Goal: Transaction & Acquisition: Purchase product/service

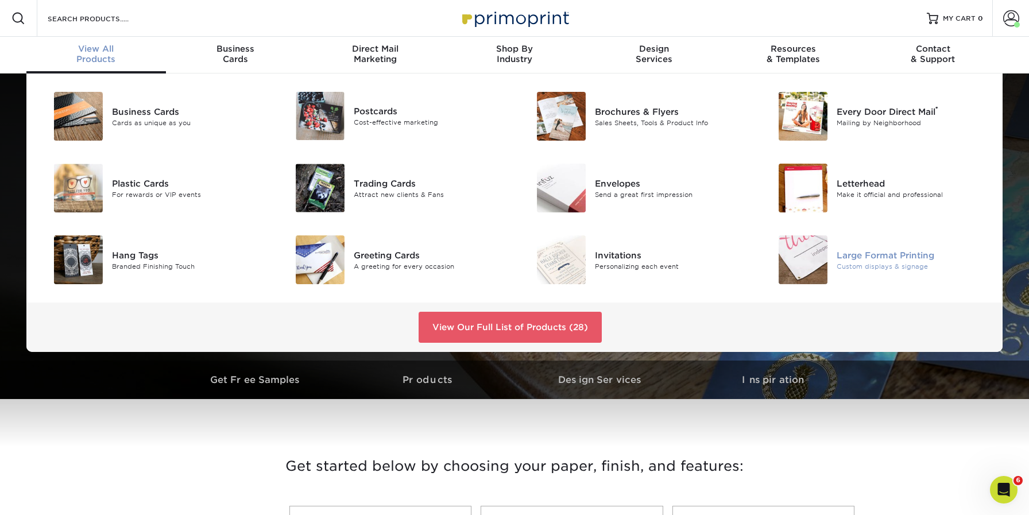
click at [839, 262] on div "Custom displays & signage" at bounding box center [912, 266] width 152 height 10
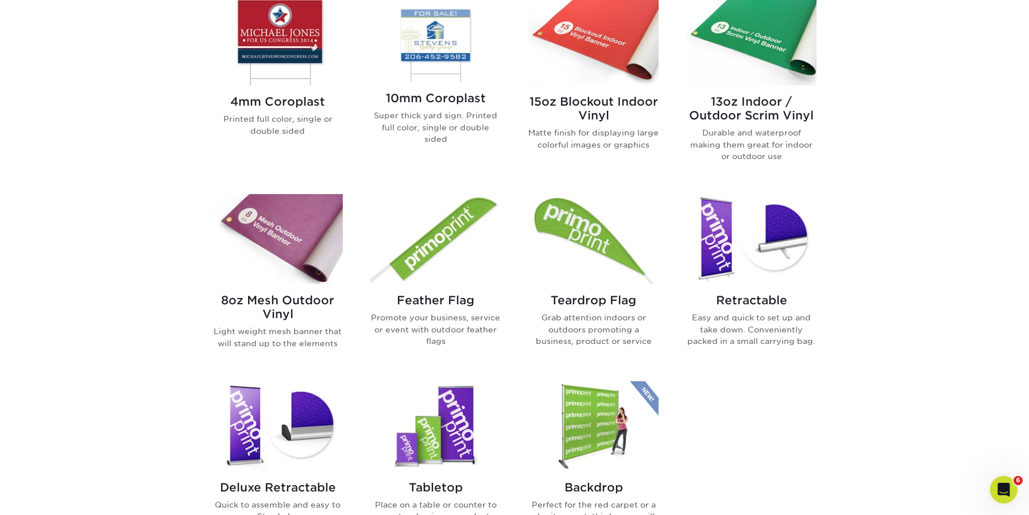
click at [296, 52] on img at bounding box center [277, 40] width 130 height 90
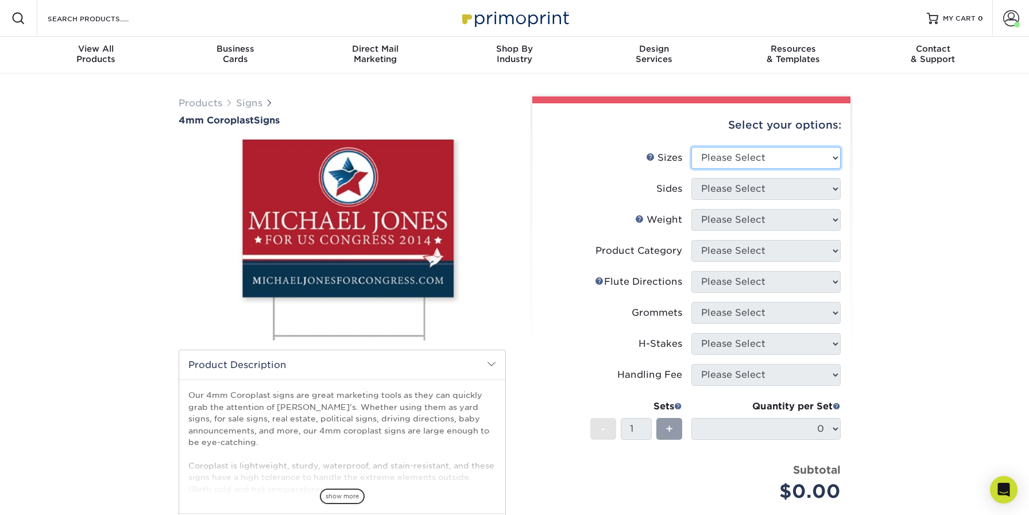
click at [769, 154] on select "Please Select 12" x 18" 18" x 24" 24" x 24" 24" x 36"" at bounding box center [765, 158] width 149 height 22
select select "24.00x36.00"
click at [691, 147] on select "Please Select 12" x 18" 18" x 24" 24" x 24" 24" x 36"" at bounding box center [765, 158] width 149 height 22
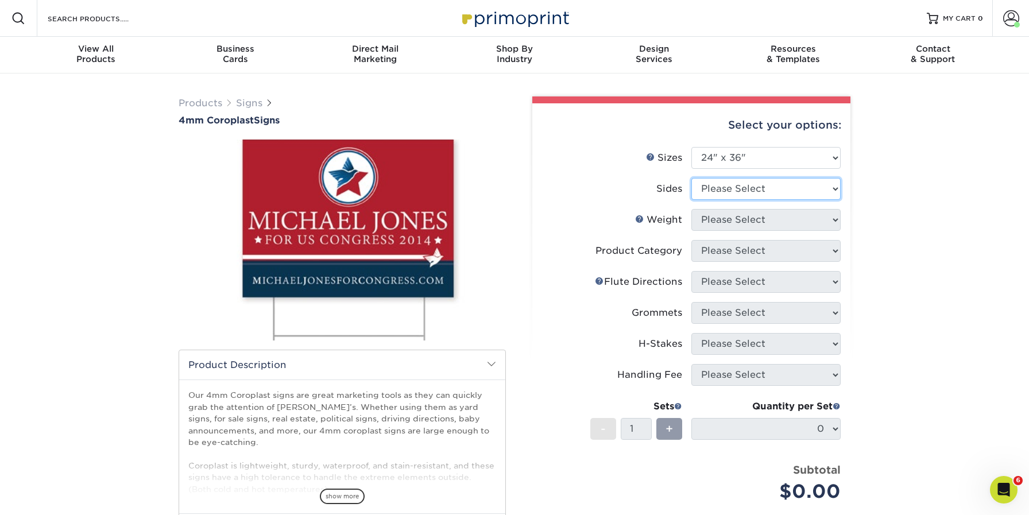
click at [739, 191] on select "Please Select Print Both Sides Print Front Only" at bounding box center [765, 189] width 149 height 22
select select "32d3c223-f82c-492b-b915-ba065a00862f"
click at [691, 178] on select "Please Select Print Both Sides Print Front Only" at bounding box center [765, 189] width 149 height 22
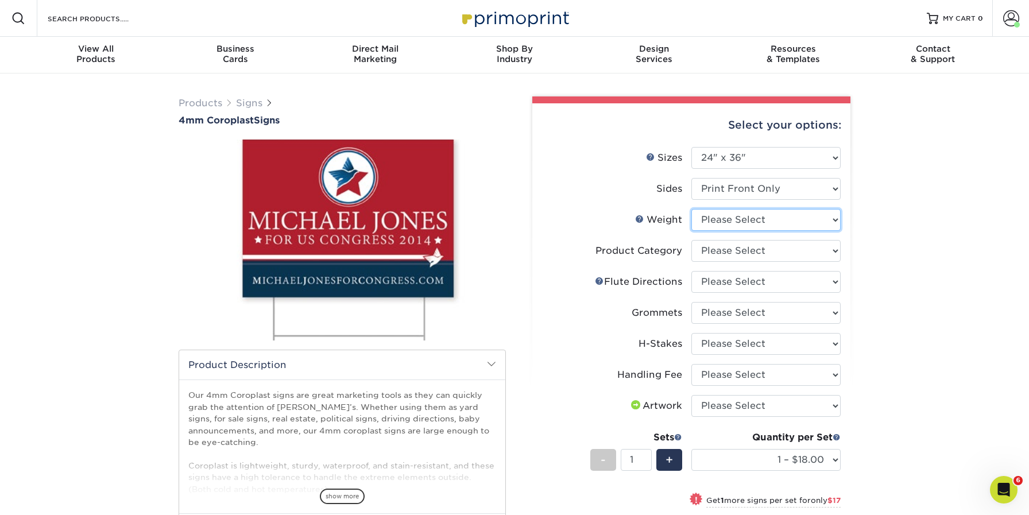
click at [754, 216] on select "Please Select 4CORO" at bounding box center [765, 220] width 149 height 22
select select "4CORO"
click at [691, 209] on select "Please Select 4CORO" at bounding box center [765, 220] width 149 height 22
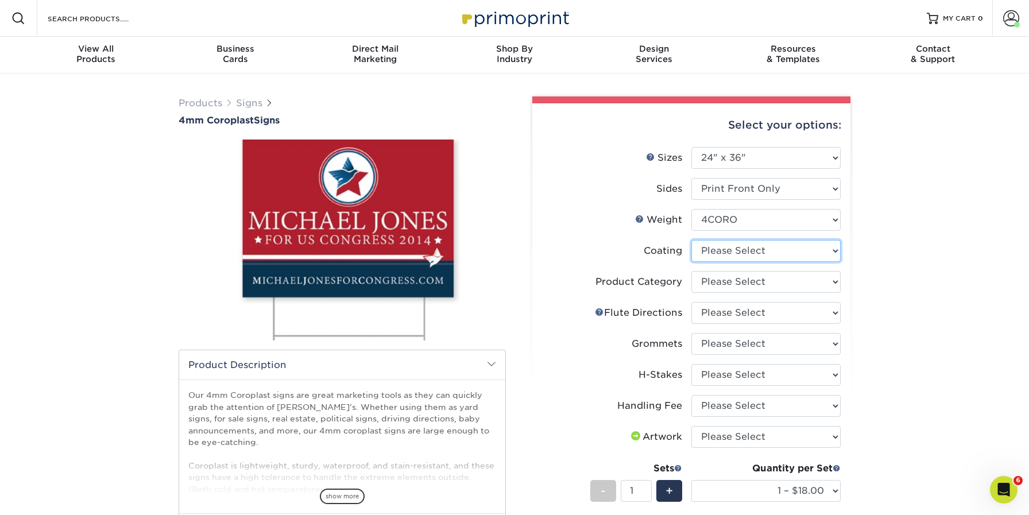
click at [746, 249] on select at bounding box center [765, 251] width 149 height 22
select select "3e7618de-abca-4bda-9f97-8b9129e913d8"
click at [691, 240] on select at bounding box center [765, 251] width 149 height 22
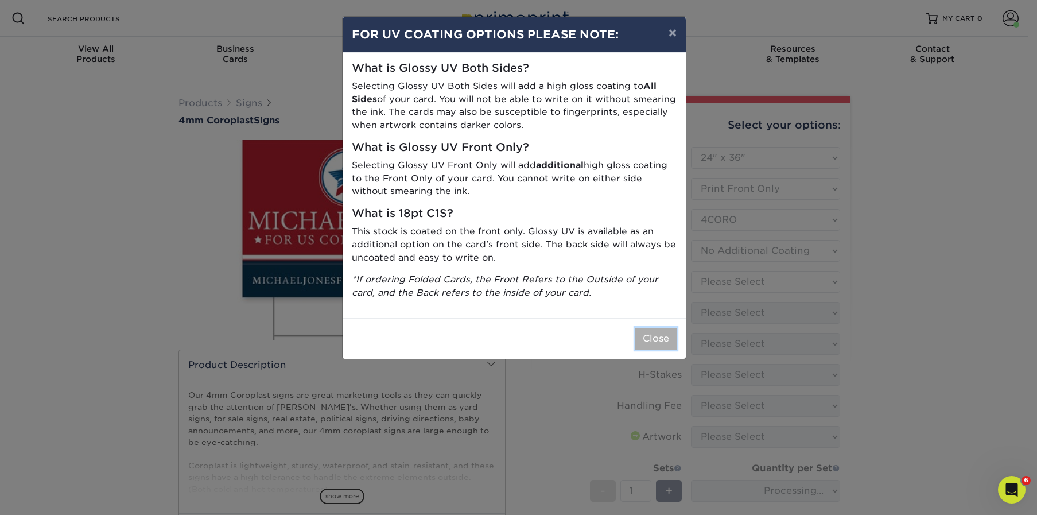
click at [645, 336] on button "Close" at bounding box center [655, 339] width 41 height 22
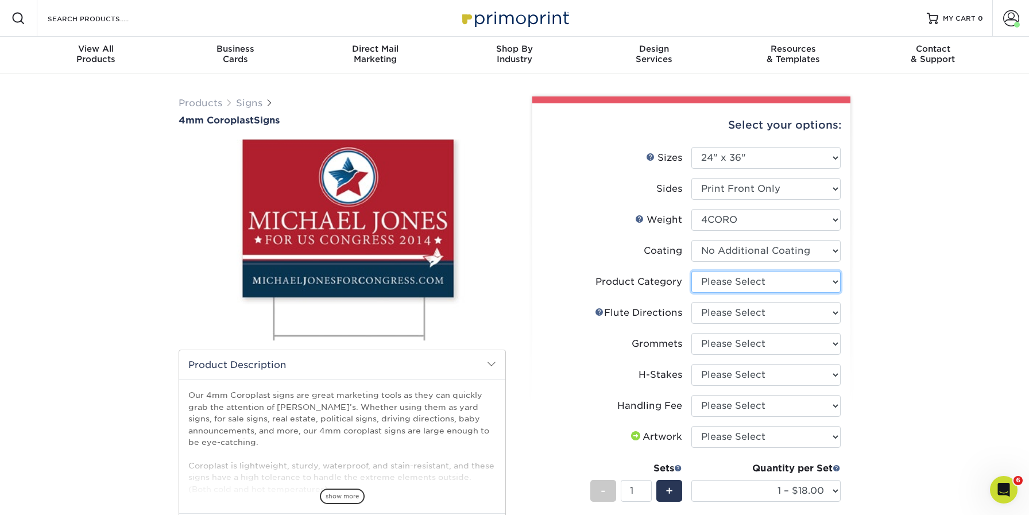
click at [743, 276] on select "Please Select Coroplast Signs" at bounding box center [765, 282] width 149 height 22
select select "b3582ed5-6912-492c-8440-2cc51afdb8e1"
click at [691, 271] on select "Please Select Coroplast Signs" at bounding box center [765, 282] width 149 height 22
click at [754, 309] on select "Please Select Flute Direction (Horizontal) Flute Direction (Vertical)" at bounding box center [765, 313] width 149 height 22
select select "b9474d6d-25b7-40b8-b284-85b7690982f8"
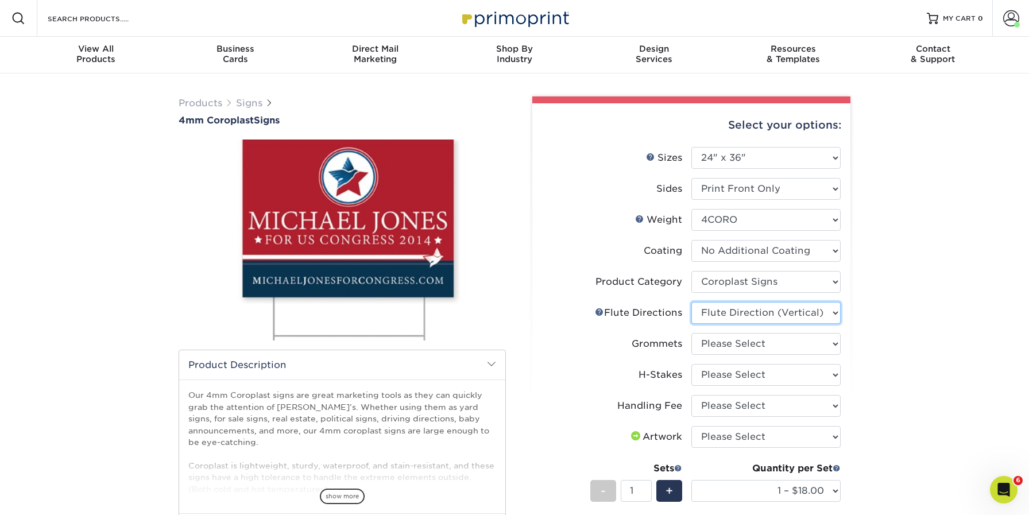
click at [691, 302] on select "Please Select Flute Direction (Horizontal) Flute Direction (Vertical)" at bounding box center [765, 313] width 149 height 22
click at [757, 341] on select "Please Select No Grommets Yes, Grommet All 4 Corners Yes, Grommet All 4 Corners…" at bounding box center [765, 344] width 149 height 22
select select "d1c0c550-b222-44c3-aee2-5d91d30f4e6b"
click at [691, 333] on select "Please Select No Grommets Yes, Grommet All 4 Corners Yes, Grommet All 4 Corners…" at bounding box center [765, 344] width 149 height 22
click at [757, 372] on select "Please Select No H-Stakes Yes" at bounding box center [765, 375] width 149 height 22
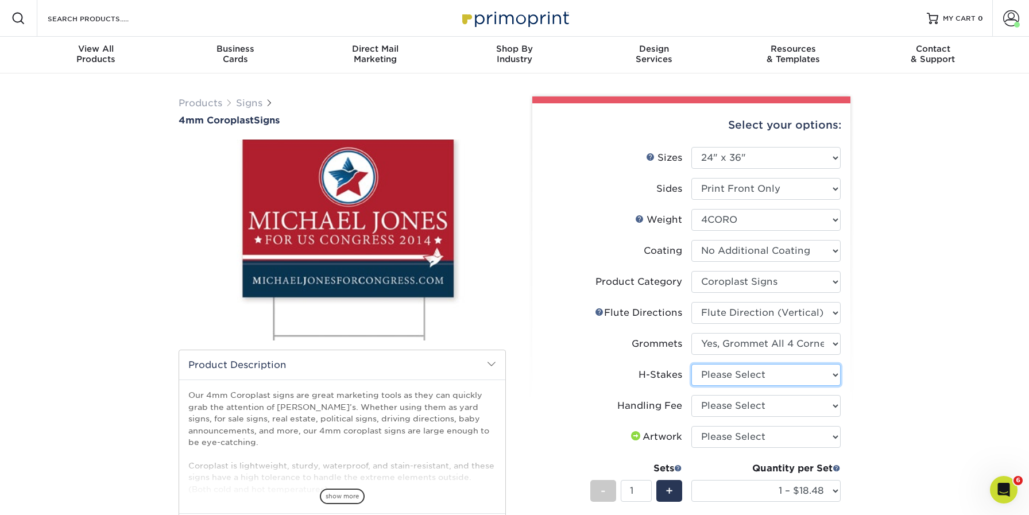
select select "aec992a9-897e-40ed-b45c-8ce74849ba63"
click at [691, 364] on select "Please Select No H-Stakes Yes" at bounding box center [765, 375] width 149 height 22
click at [732, 404] on select "Please Select Handling Fee" at bounding box center [765, 406] width 149 height 22
select select "ab74c079-444c-4260-ae6a-e09bdee8073c"
click at [691, 395] on select "Please Select Handling Fee" at bounding box center [765, 406] width 149 height 22
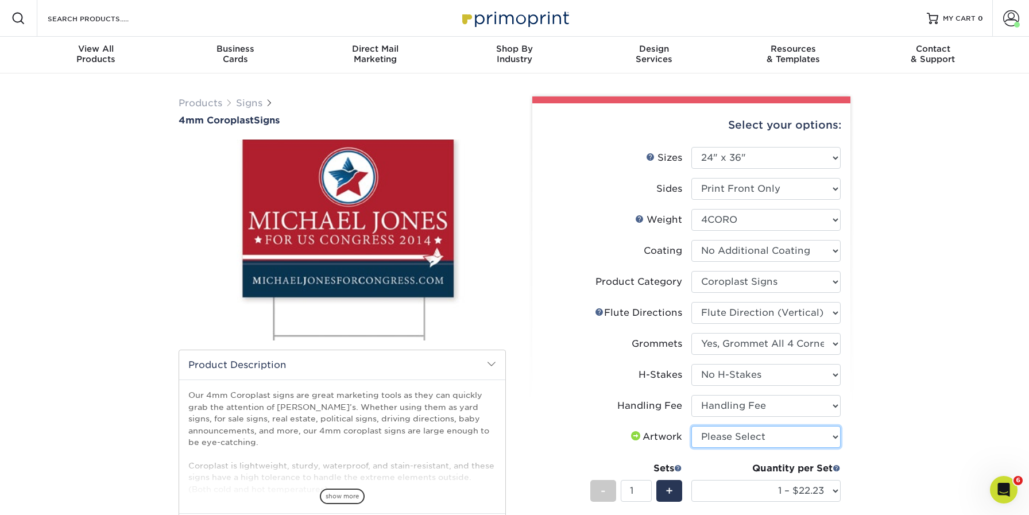
click at [753, 436] on select "Please Select I will upload files I need a design - $50" at bounding box center [765, 437] width 149 height 22
select select "upload"
click at [691, 426] on select "Please Select I will upload files I need a design - $50" at bounding box center [765, 437] width 149 height 22
click at [925, 405] on div "Products Signs 4mm Coroplast Signs /" at bounding box center [514, 419] width 1029 height 692
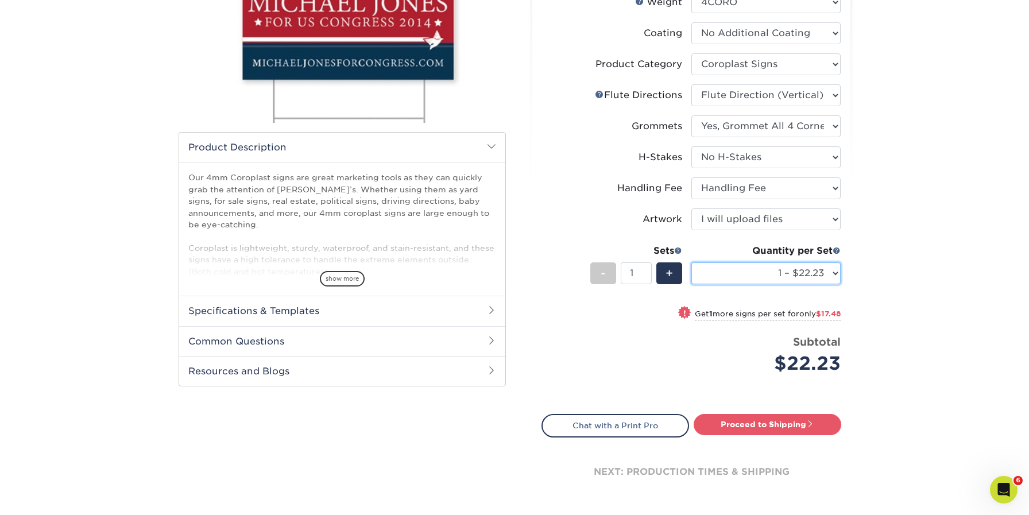
click at [787, 268] on select "1 – $22.23 2 – $39.71 3 – $57.19 4 – $70.92 5 – $88.40 6 – $105.88 7 – $123.36 …" at bounding box center [765, 273] width 149 height 22
select select "50 – $790.00"
click at [691, 262] on select "1 – $22.23 2 – $39.71 3 – $57.19 4 – $70.92 5 – $88.40 6 – $105.88 7 – $123.36 …" at bounding box center [765, 273] width 149 height 22
click at [744, 275] on select "1 – $22.23 2 – $39.71 3 – $57.19 4 – $70.92 5 – $88.40 6 – $105.88 7 – $123.36 …" at bounding box center [765, 273] width 149 height 22
click at [691, 262] on select "1 – $22.23 2 – $39.71 3 – $57.19 4 – $70.92 5 – $88.40 6 – $105.88 7 – $123.36 …" at bounding box center [765, 273] width 149 height 22
